Goal: Task Accomplishment & Management: Manage account settings

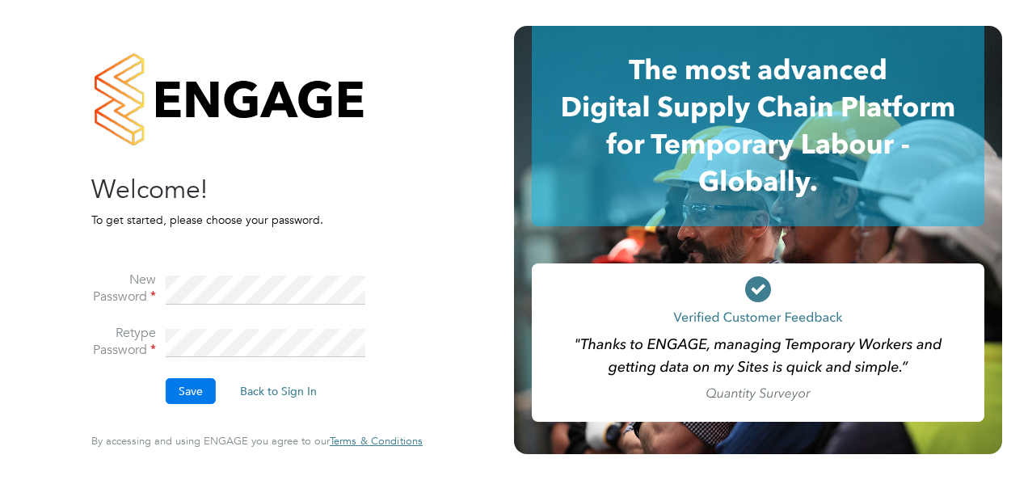
click at [188, 393] on button "Save" at bounding box center [191, 391] width 50 height 26
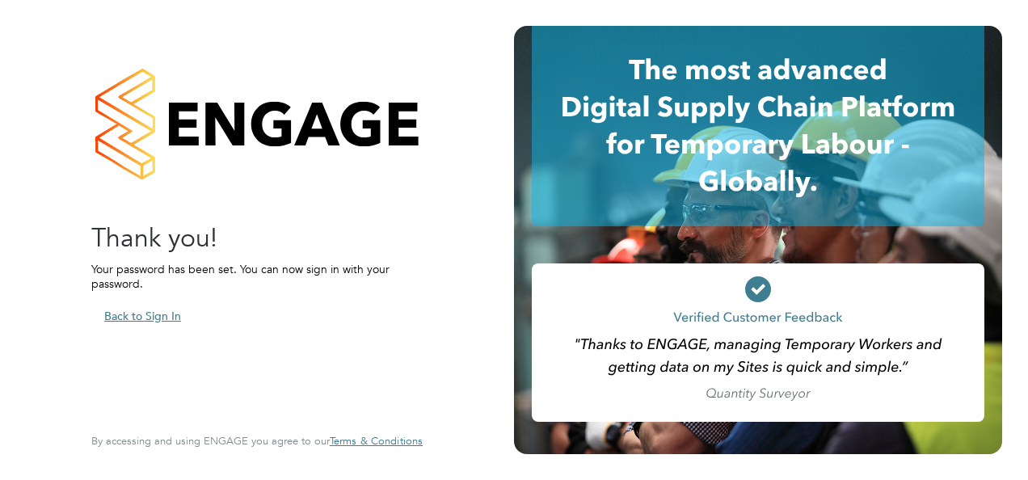
click at [119, 313] on button "Back to Sign In" at bounding box center [142, 316] width 103 height 26
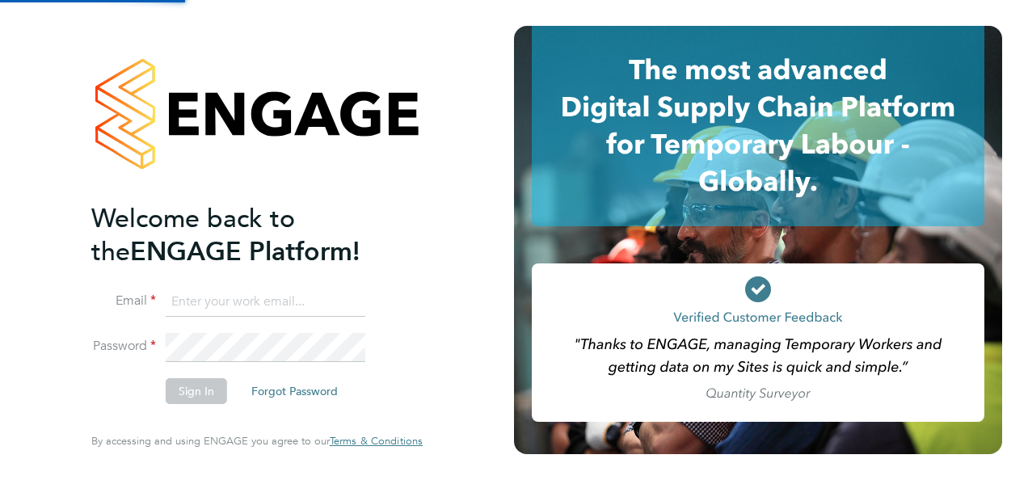
type input "[EMAIL_ADDRESS][DOMAIN_NAME]"
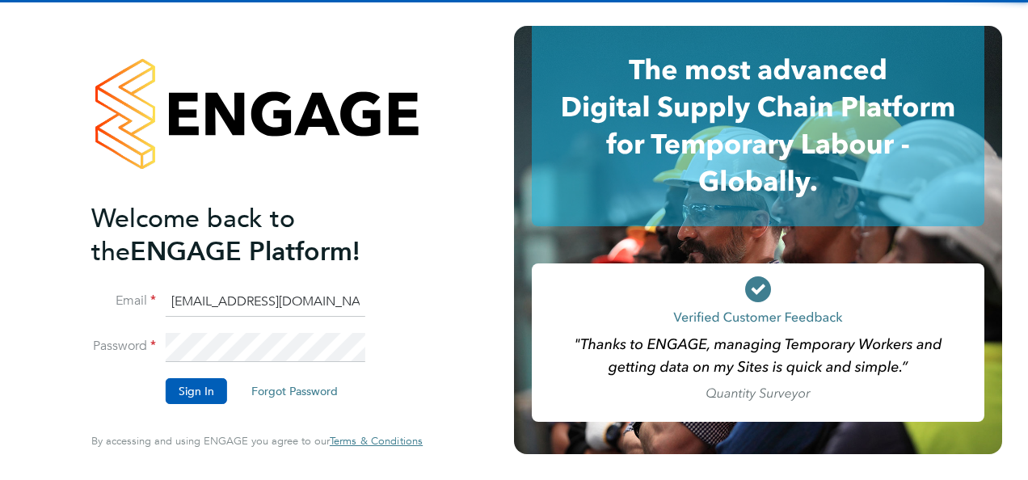
click at [205, 317] on input "[EMAIL_ADDRESS][DOMAIN_NAME]" at bounding box center [266, 302] width 200 height 29
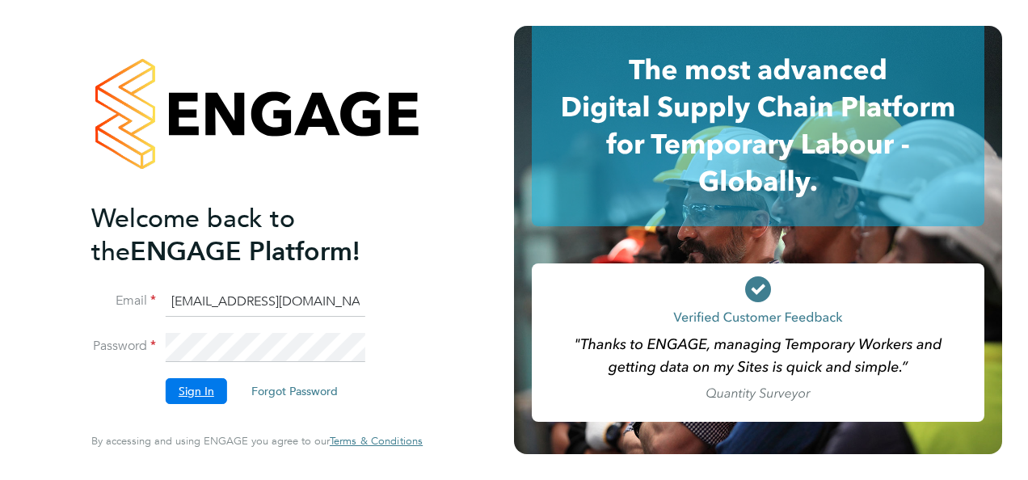
click at [182, 385] on button "Sign In" at bounding box center [196, 391] width 61 height 26
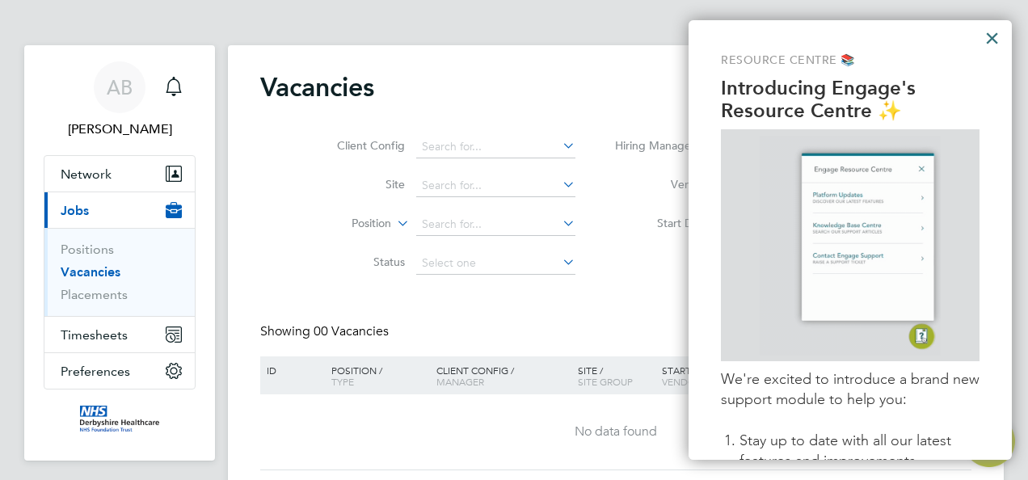
click at [992, 36] on button "×" at bounding box center [991, 38] width 15 height 26
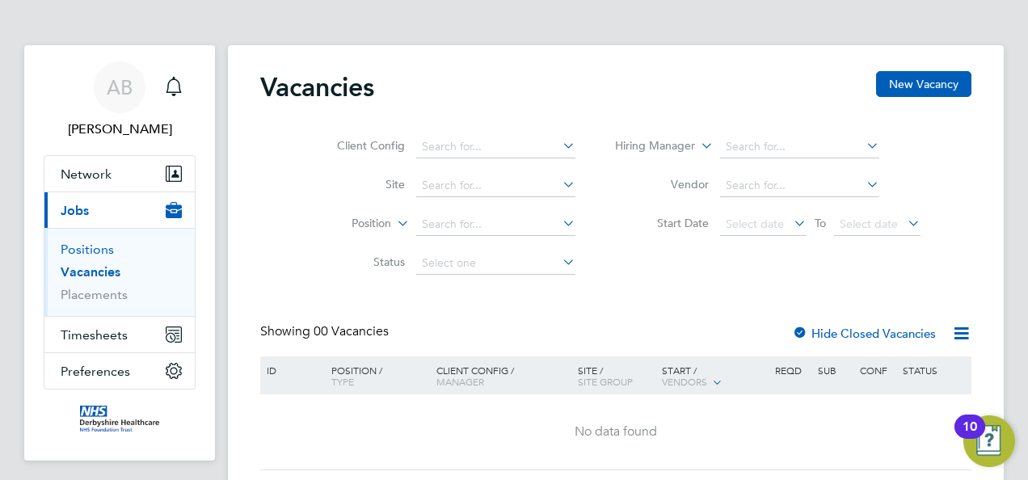
click at [83, 245] on link "Positions" at bounding box center [87, 249] width 53 height 15
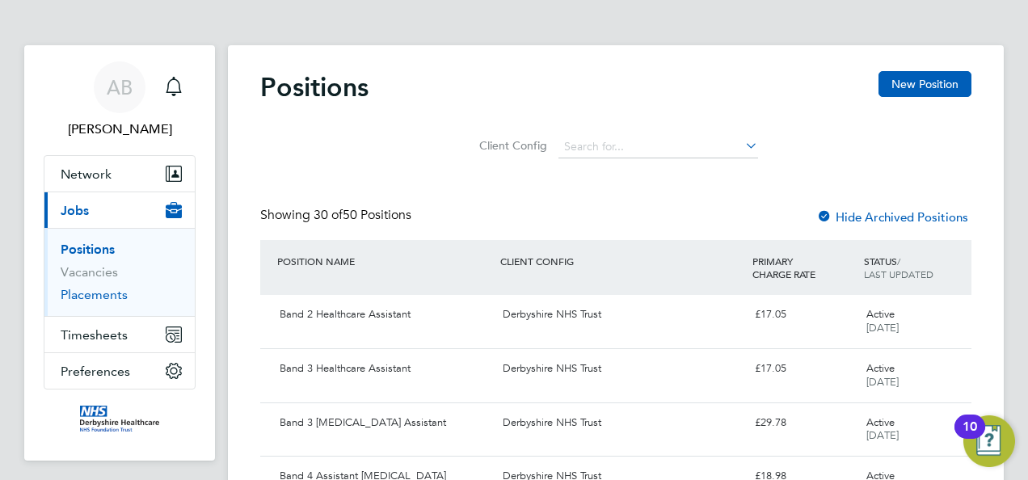
click at [89, 292] on link "Placements" at bounding box center [94, 294] width 67 height 15
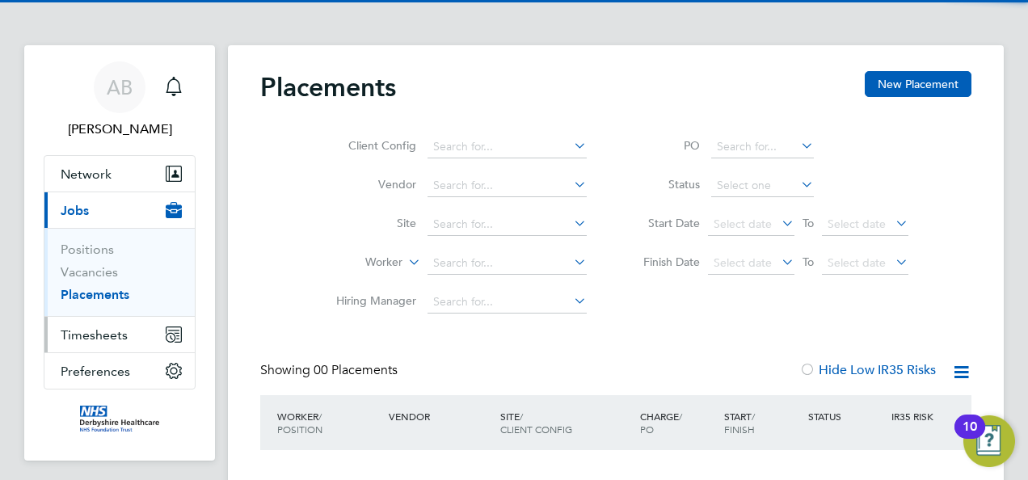
click at [80, 339] on span "Timesheets" at bounding box center [94, 334] width 67 height 15
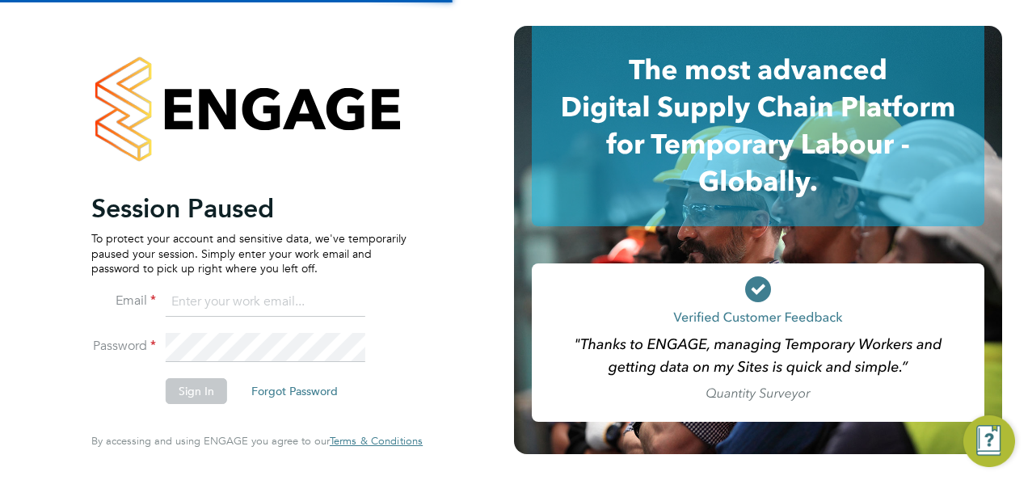
type input "[EMAIL_ADDRESS][DOMAIN_NAME]"
